Goal: Browse casually

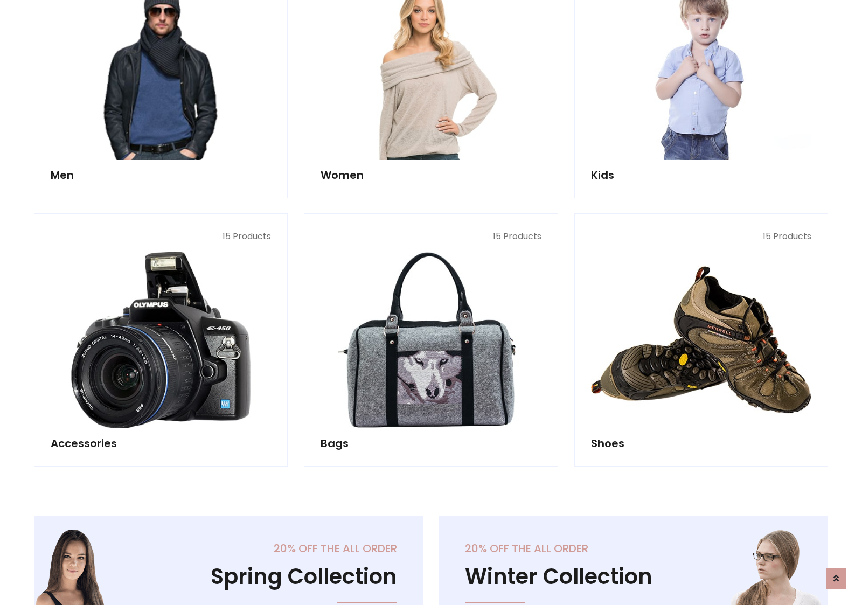
scroll to position [361, 0]
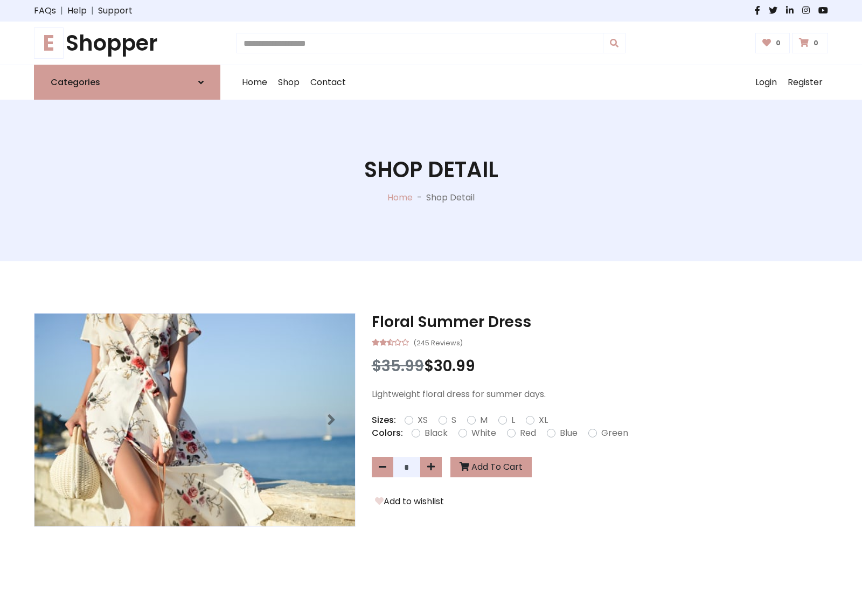
click at [127, 43] on h1 "E Shopper" at bounding box center [127, 43] width 186 height 26
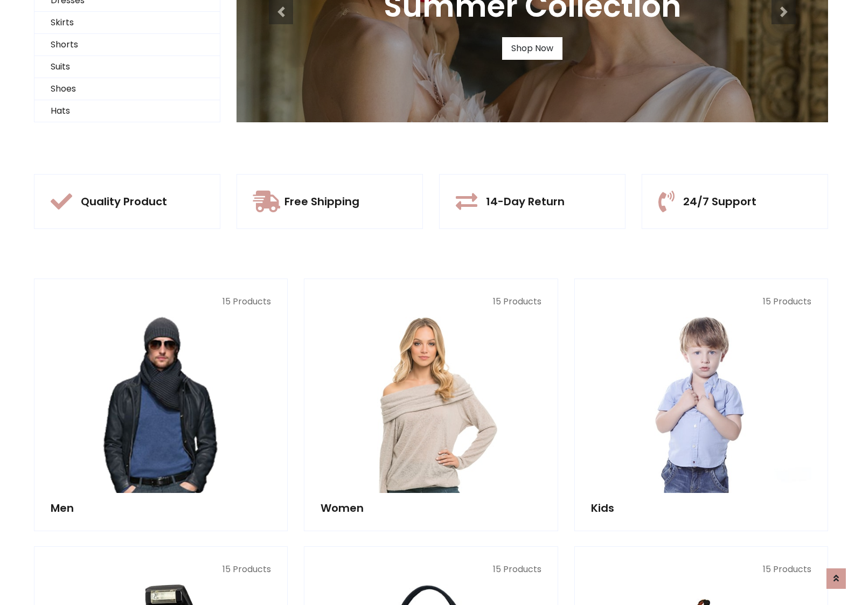
scroll to position [104, 0]
